Goal: Task Accomplishment & Management: Use online tool/utility

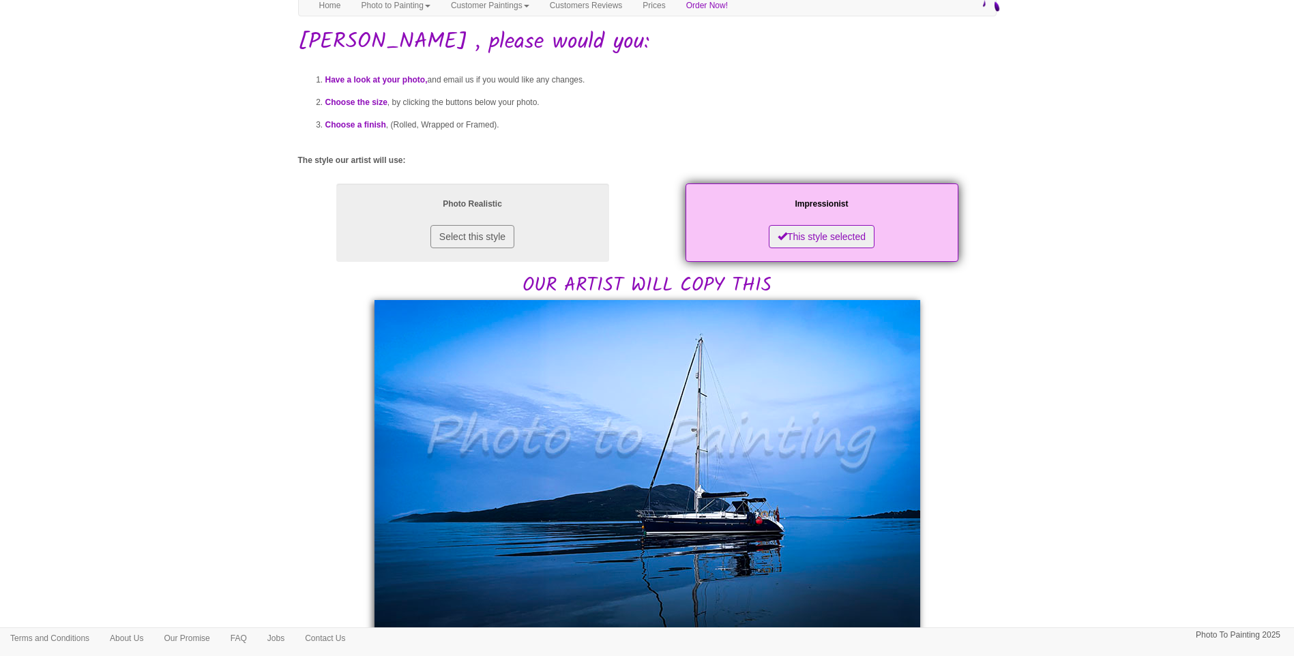
scroll to position [227, 0]
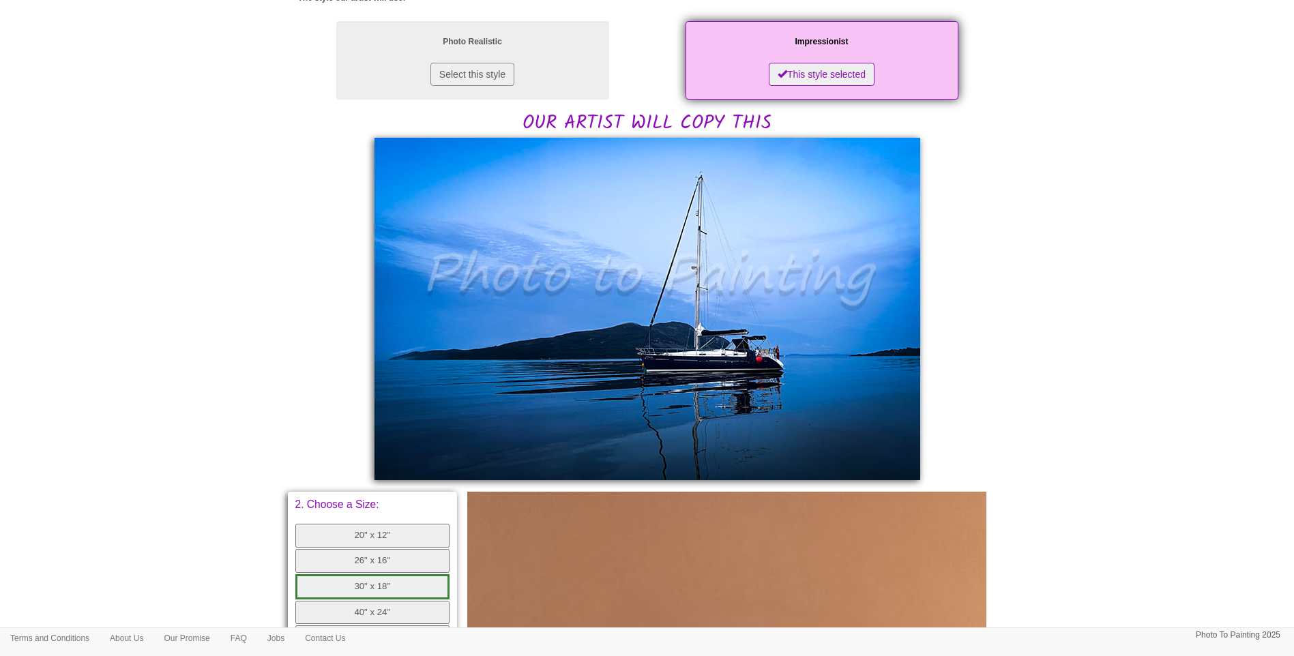
click at [1235, 407] on body "Your painting - risk free Toggle navigation Menu Home Photo to Painting Photo t…" at bounding box center [647, 426] width 1294 height 1293
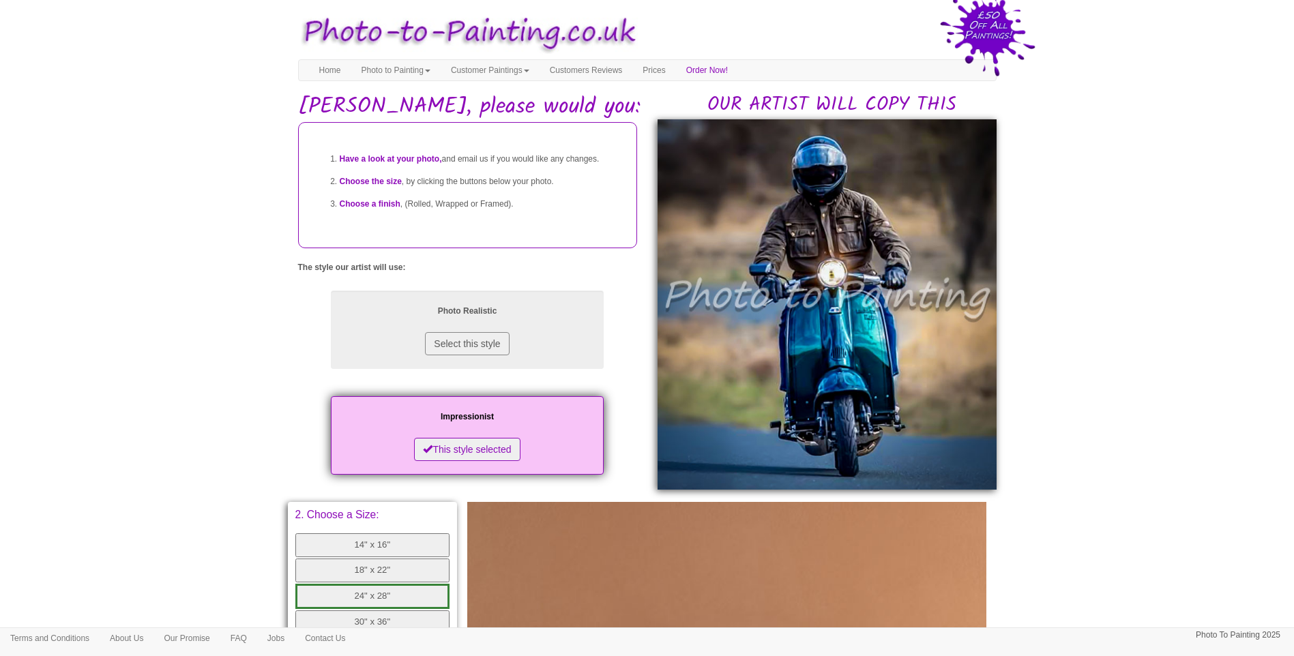
click at [1214, 498] on body "Your painting - risk free Toggle navigation Menu Home Photo to Painting Photo t…" at bounding box center [647, 545] width 1294 height 1077
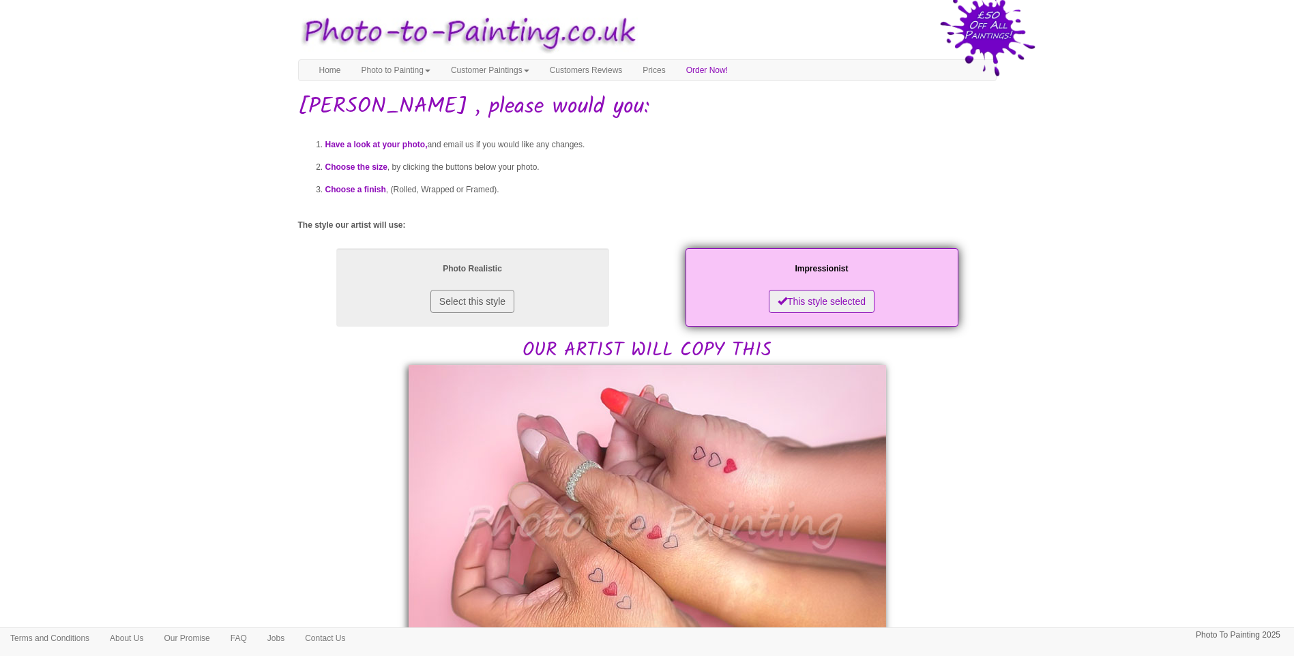
click at [1186, 309] on body "Your painting - risk free Toggle navigation Menu Home Photo to Painting Photo t…" at bounding box center [647, 654] width 1294 height 1294
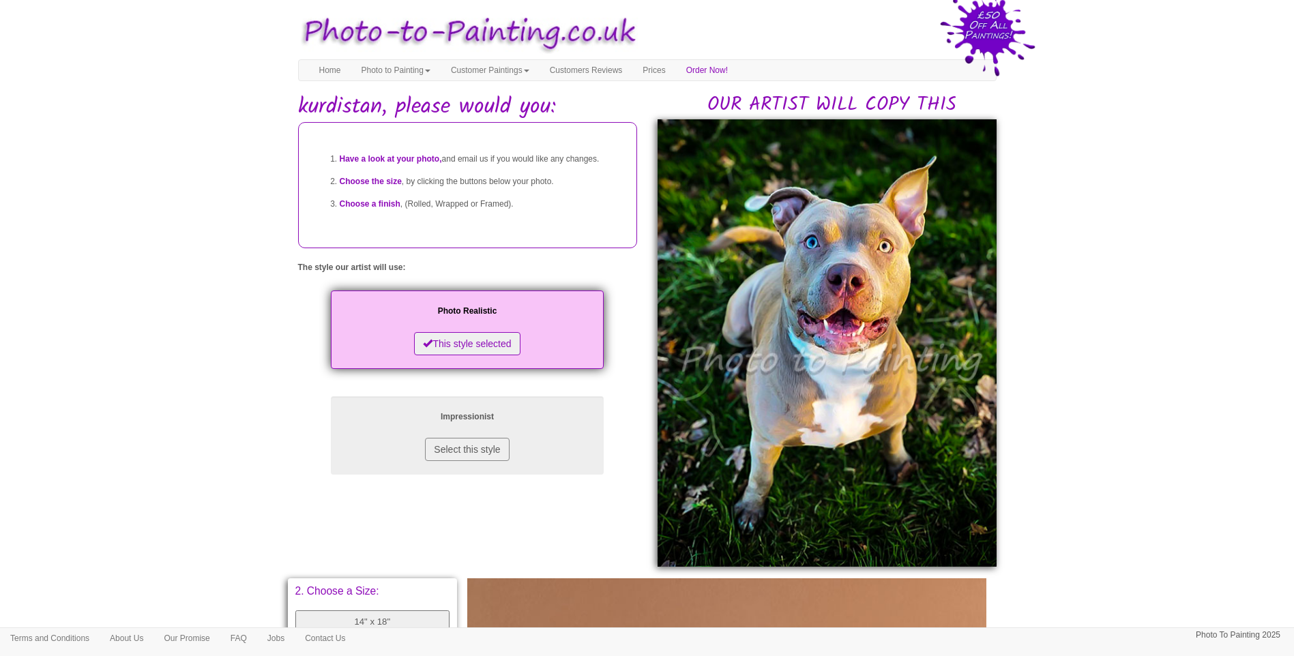
click at [1095, 457] on body "Your painting - risk free Toggle navigation Menu Home Photo to Painting Photo t…" at bounding box center [647, 583] width 1294 height 1153
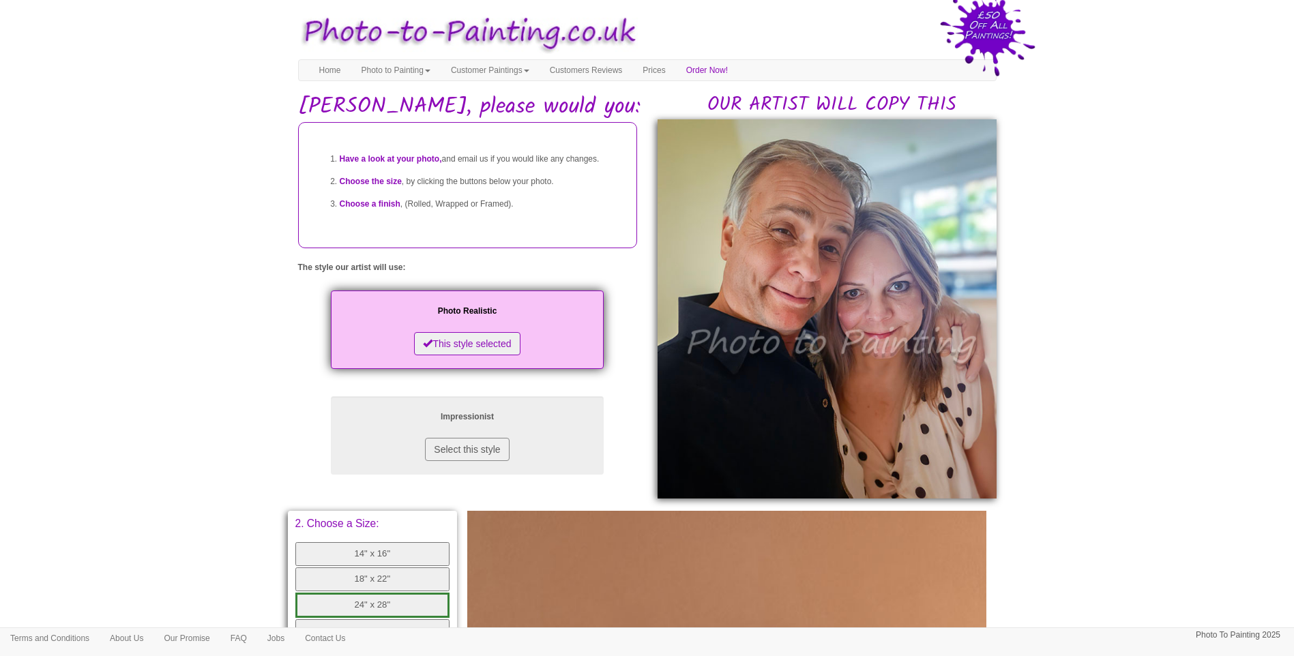
drag, startPoint x: 1109, startPoint y: 479, endPoint x: 1068, endPoint y: 494, distance: 44.2
click at [1109, 478] on body "Your painting - risk free Toggle navigation Menu Home Photo to Painting Photo t…" at bounding box center [647, 549] width 1294 height 1085
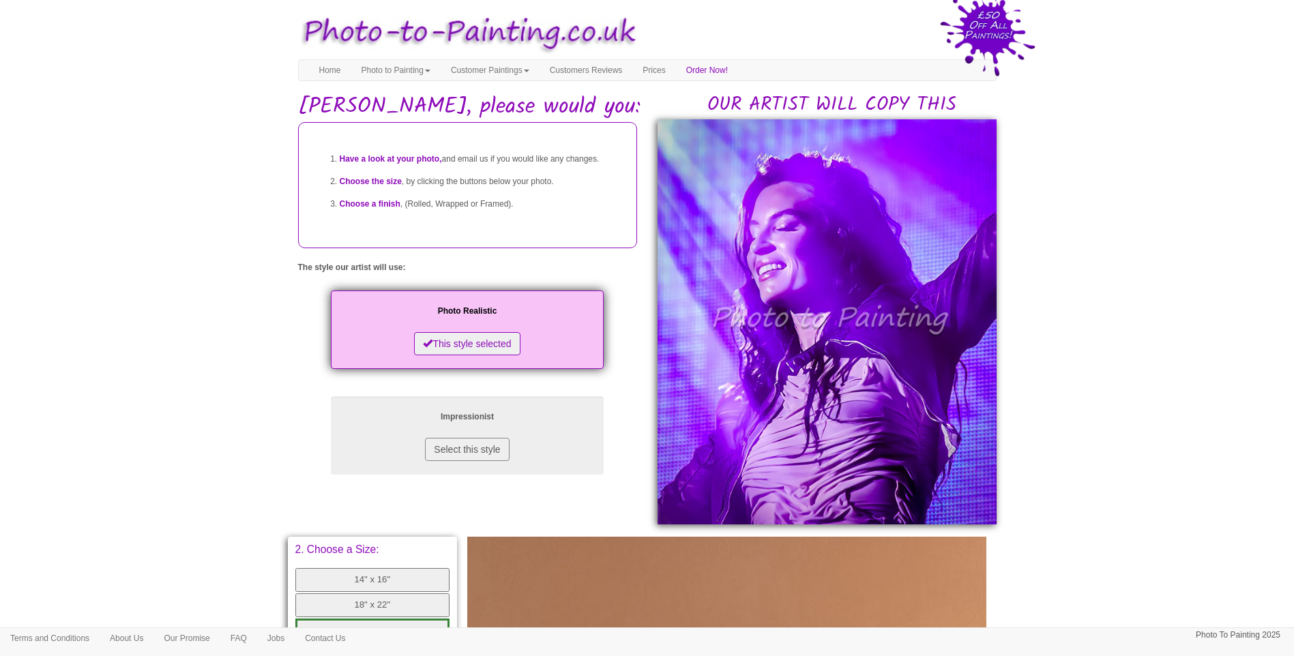
click at [199, 414] on body "Your painting - risk free Toggle navigation Menu Home Photo to Painting Photo t…" at bounding box center [647, 562] width 1294 height 1111
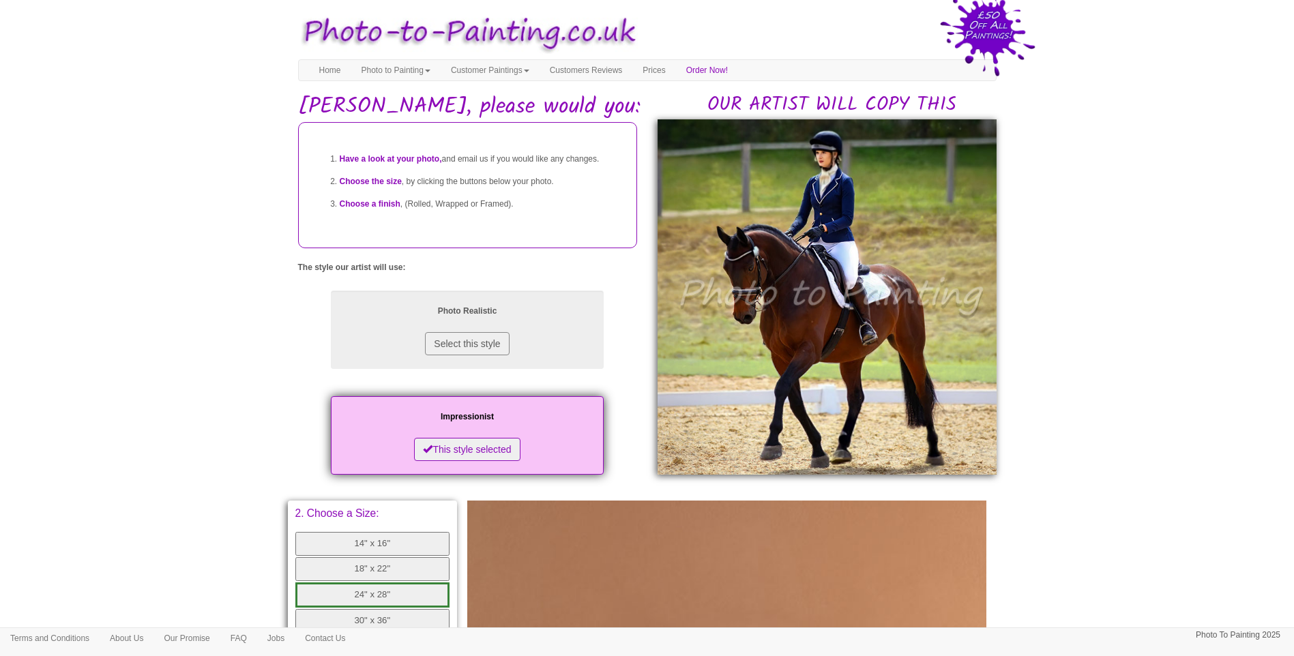
click at [1137, 424] on body "Your painting - risk free Toggle navigation Menu Home Photo to Painting Photo t…" at bounding box center [647, 544] width 1294 height 1075
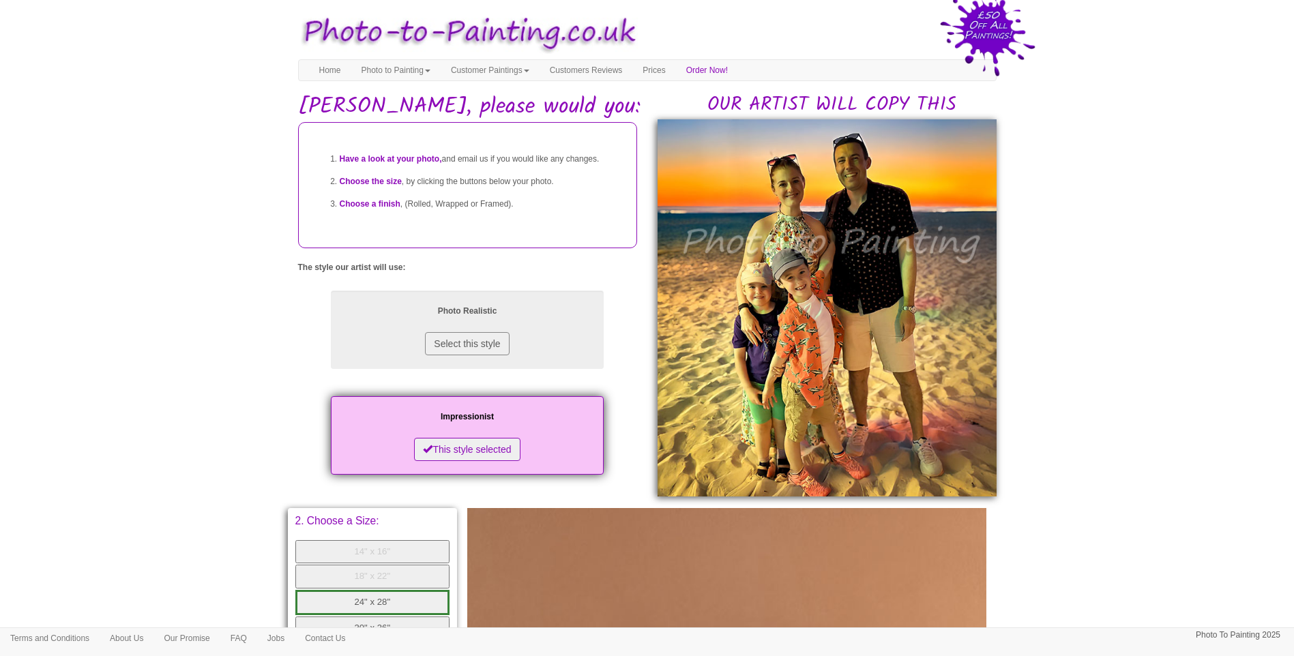
click at [1280, 383] on body "Your painting - risk free Toggle navigation Menu Home Photo to Painting Photo t…" at bounding box center [647, 548] width 1294 height 1083
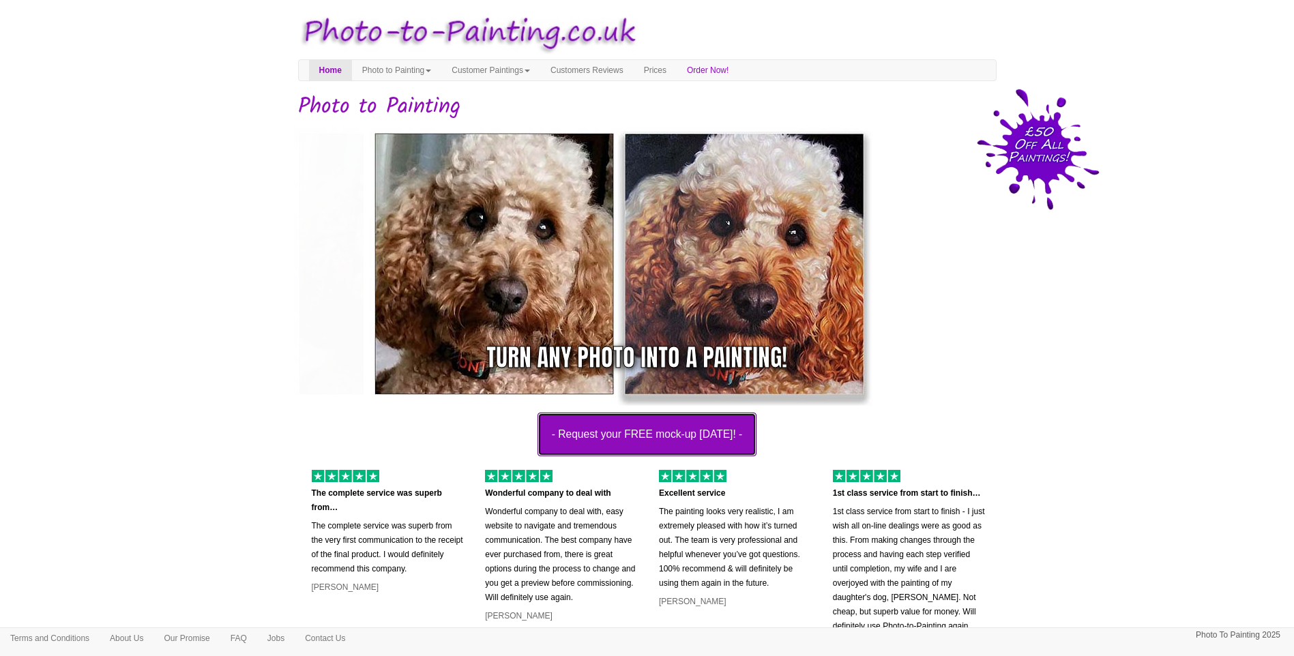
click at [624, 445] on button "- Request your FREE mock-up today! -" at bounding box center [648, 435] width 220 height 44
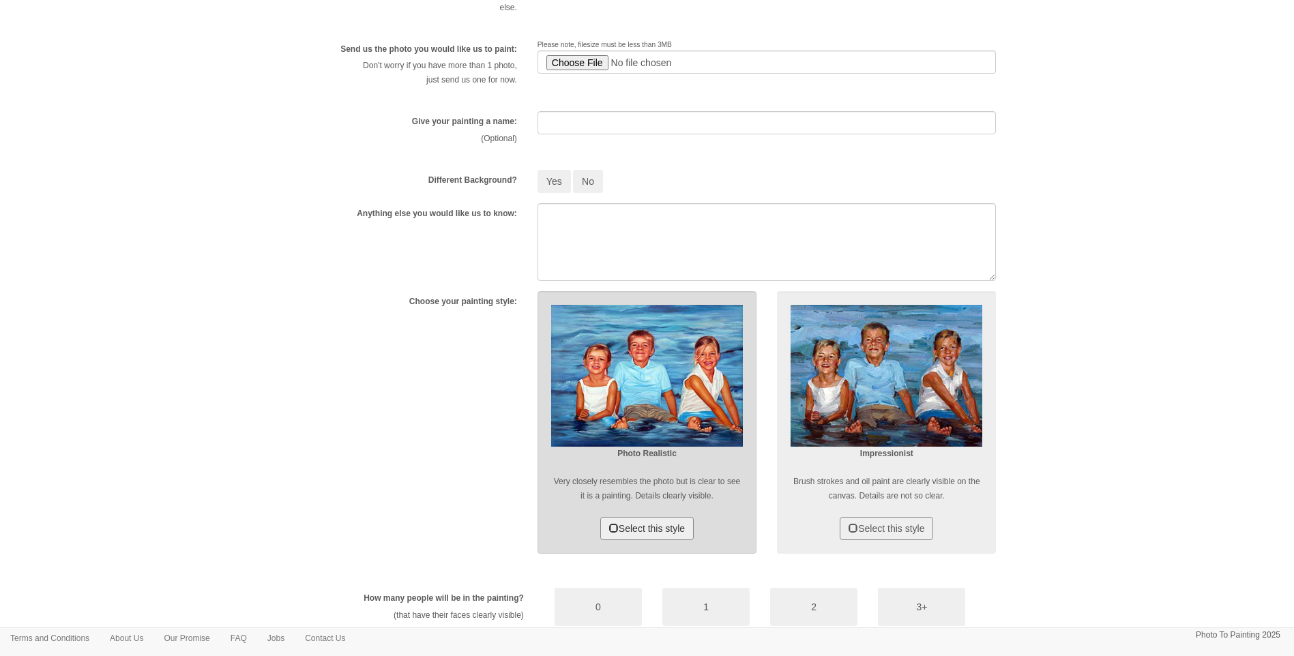
scroll to position [227, 0]
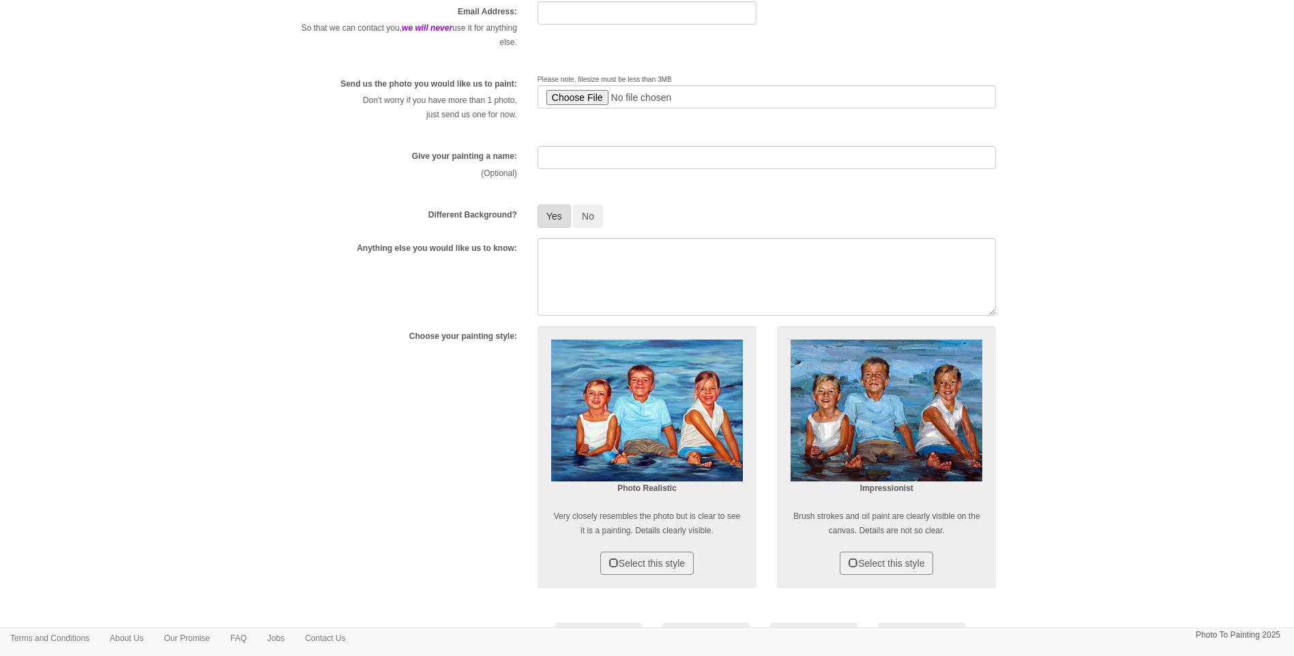
click at [564, 212] on button "Yes" at bounding box center [554, 216] width 33 height 23
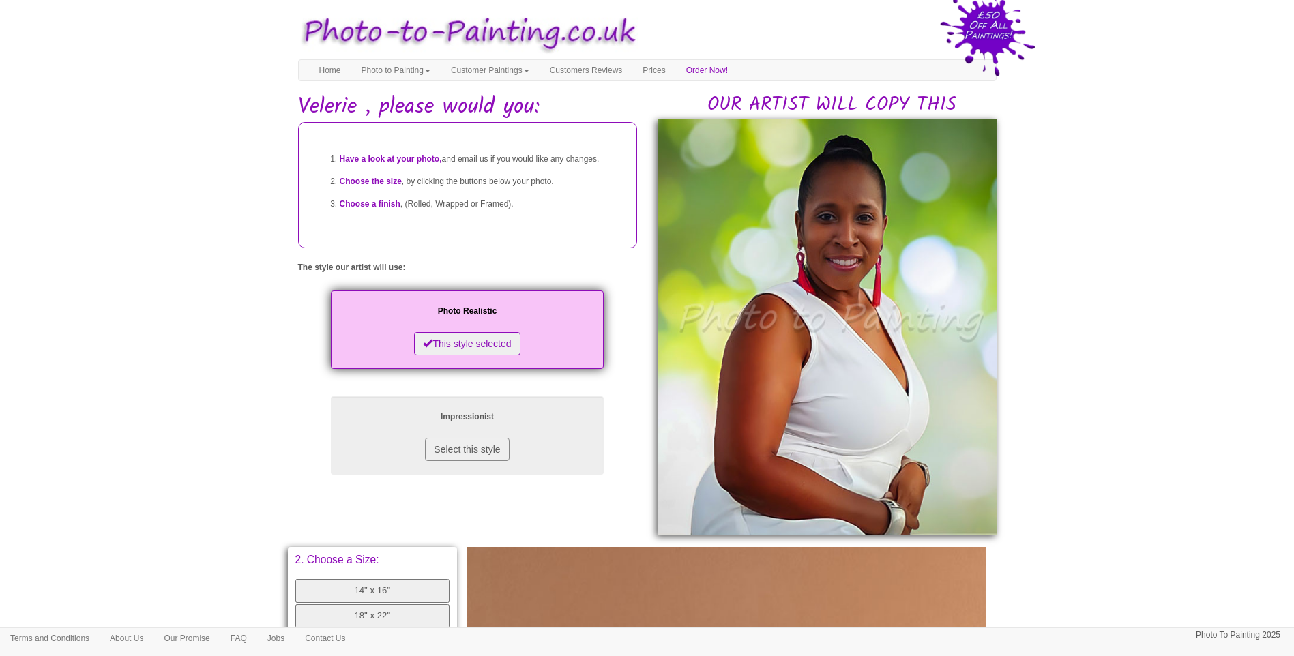
drag, startPoint x: 1104, startPoint y: 488, endPoint x: 1089, endPoint y: 491, distance: 14.6
click at [1104, 488] on body "Your painting - risk free Toggle navigation Menu Home Photo to Painting Photo t…" at bounding box center [647, 568] width 1294 height 1122
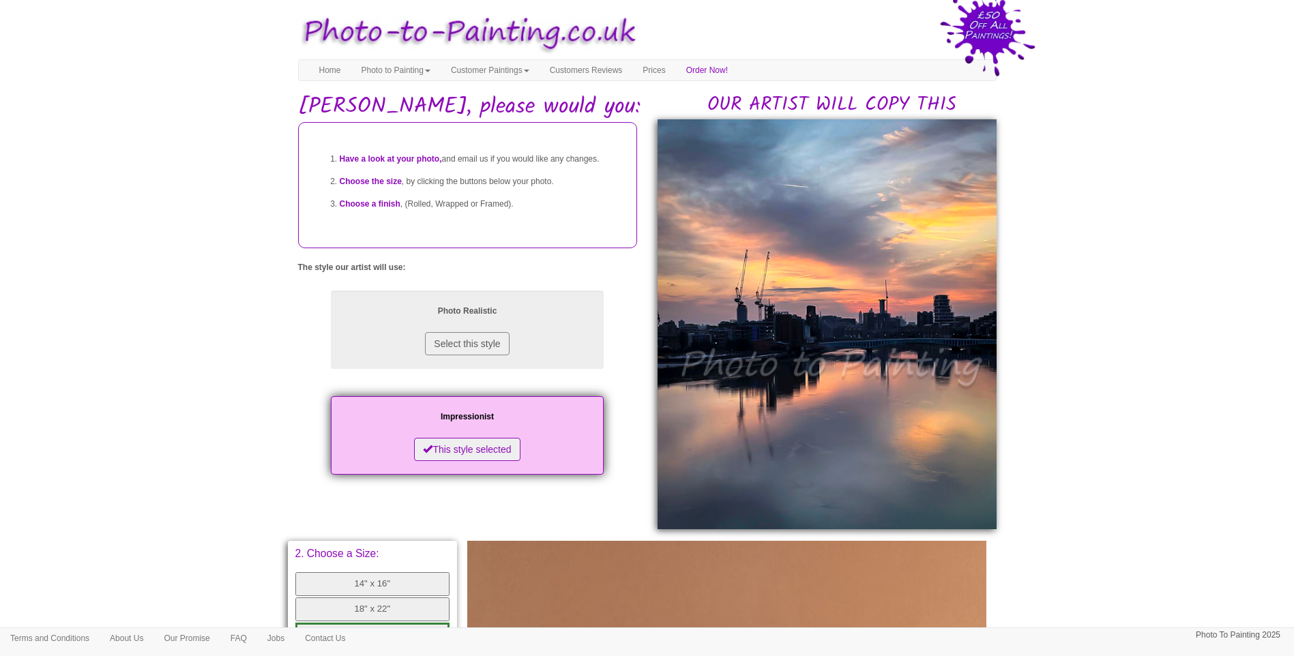
click at [1122, 373] on body "Your painting - risk free Toggle navigation Menu Home Photo to Painting Photo t…" at bounding box center [647, 564] width 1294 height 1115
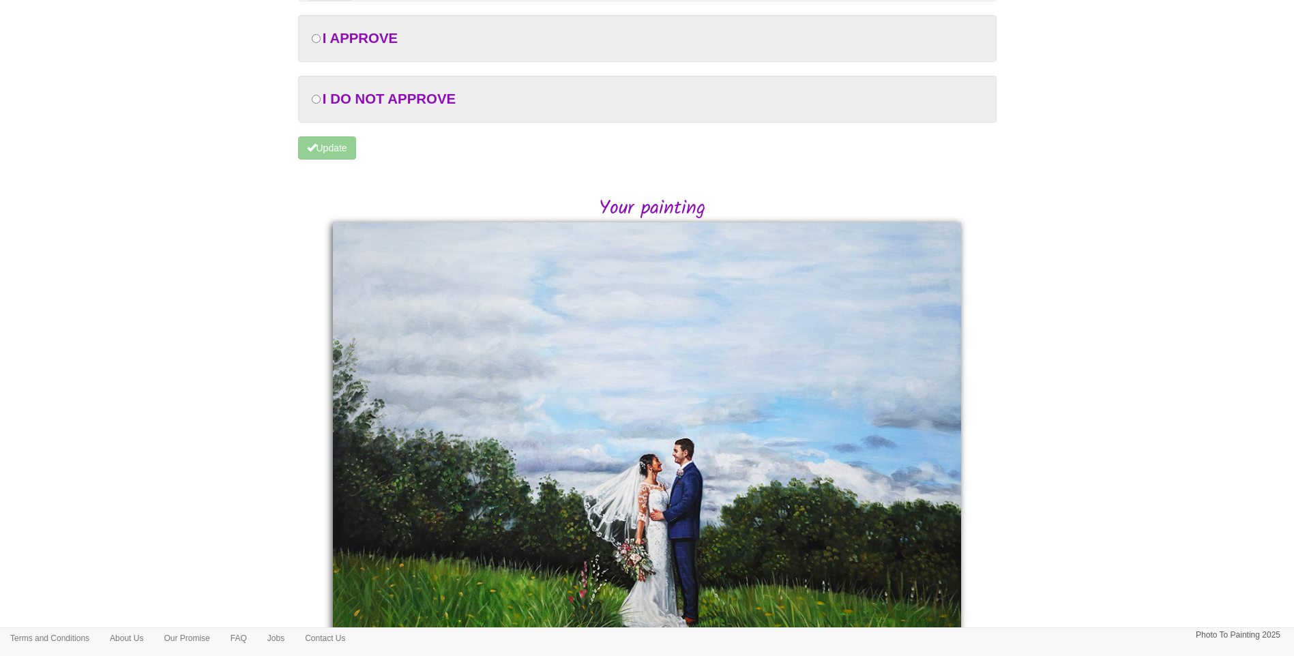
scroll to position [151, 0]
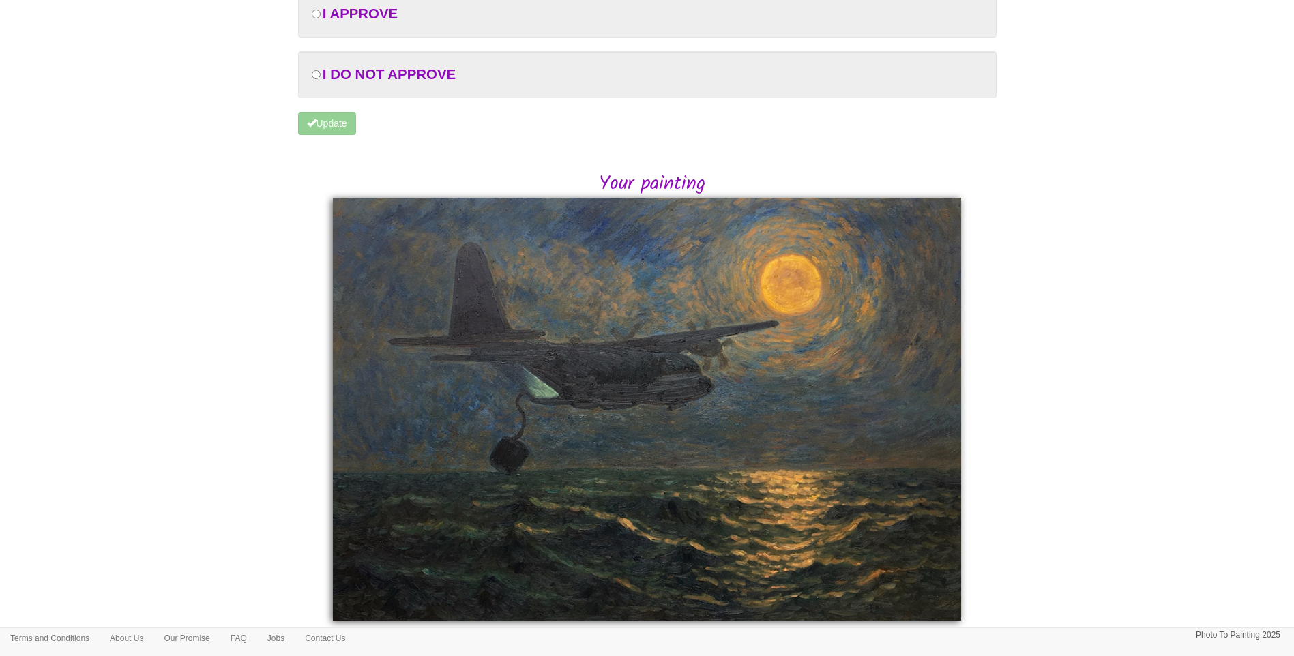
scroll to position [154, 0]
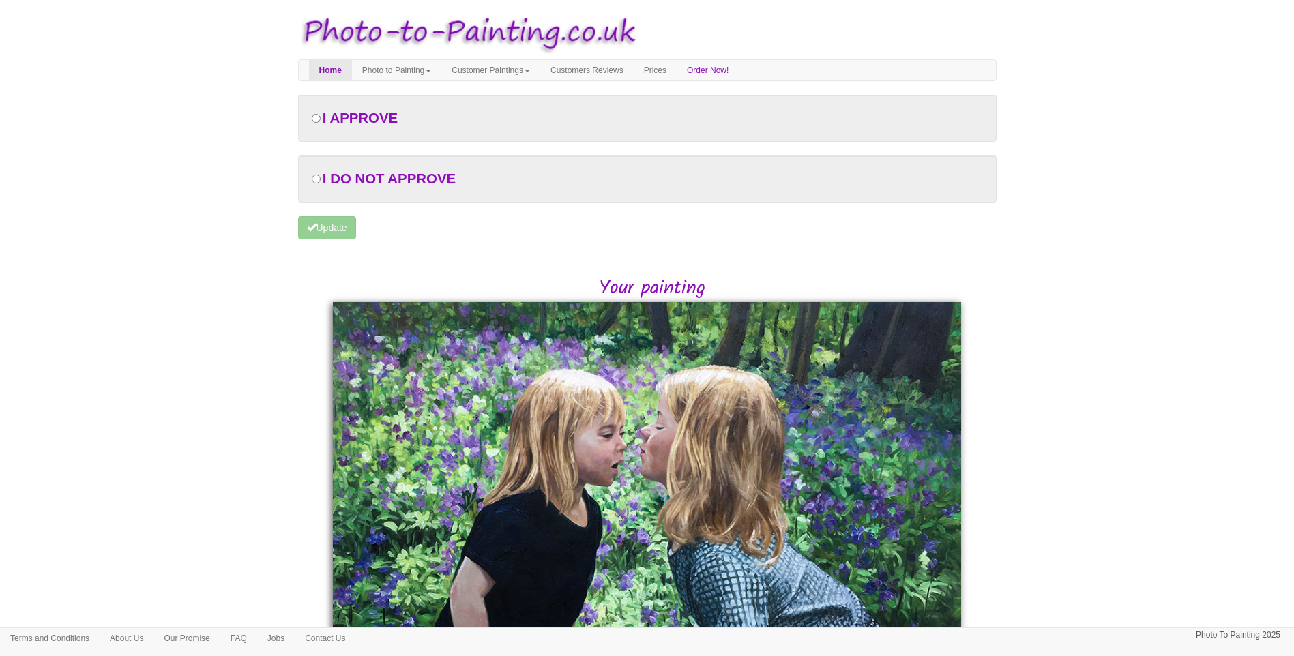
click at [1093, 453] on body "Your painting - risk free Toggle navigation Menu Home Photo to Painting Photo t…" at bounding box center [647, 410] width 1294 height 806
